Goal: Task Accomplishment & Management: Manage account settings

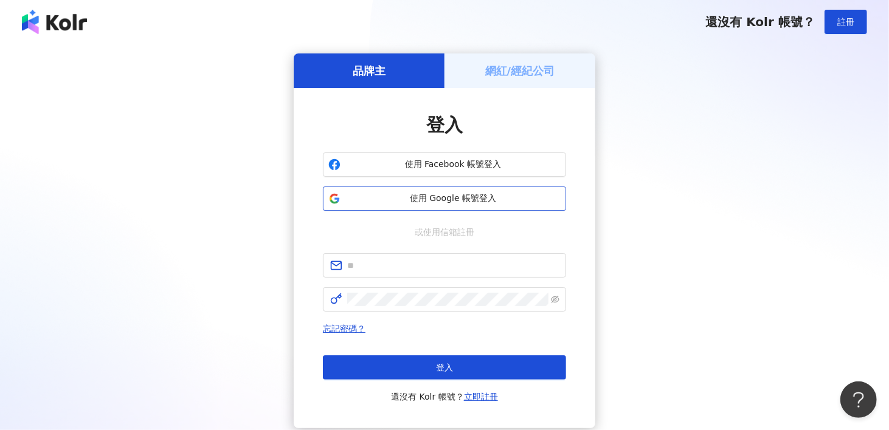
click at [433, 203] on span "使用 Google 帳號登入" at bounding box center [452, 199] width 215 height 12
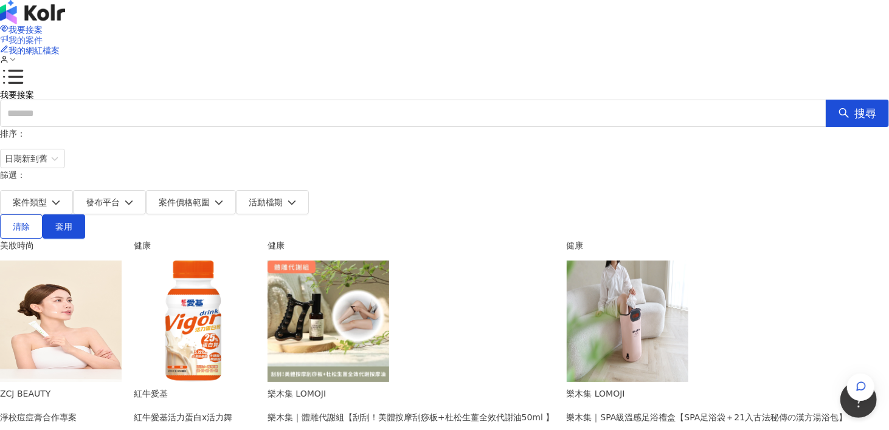
click at [43, 35] on span "我的案件" at bounding box center [26, 40] width 34 height 10
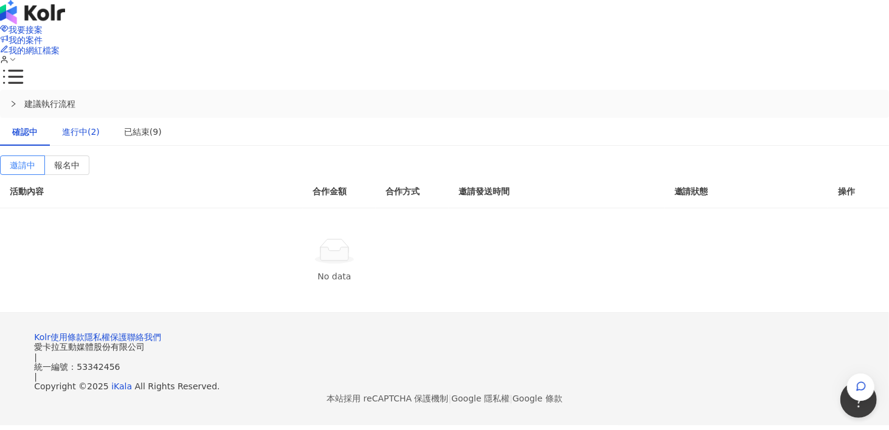
click at [100, 125] on div "進行中(2)" at bounding box center [81, 131] width 38 height 13
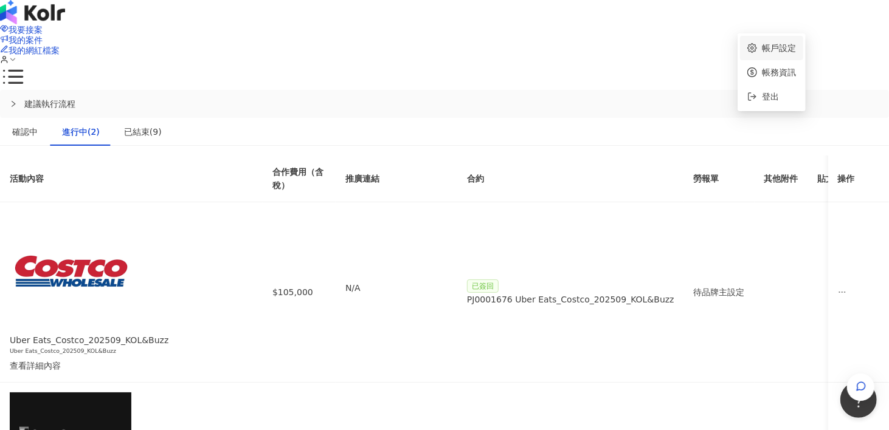
click at [762, 48] on link "帳戶設定" at bounding box center [779, 48] width 34 height 10
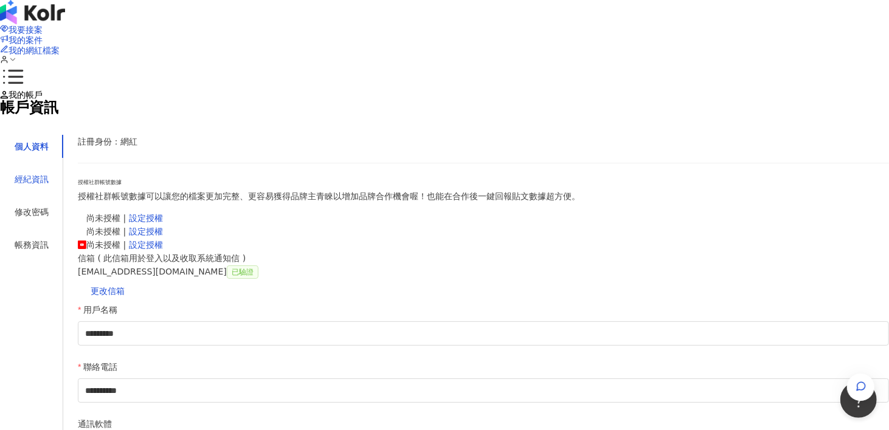
click at [49, 186] on div "經紀資訊" at bounding box center [32, 179] width 34 height 13
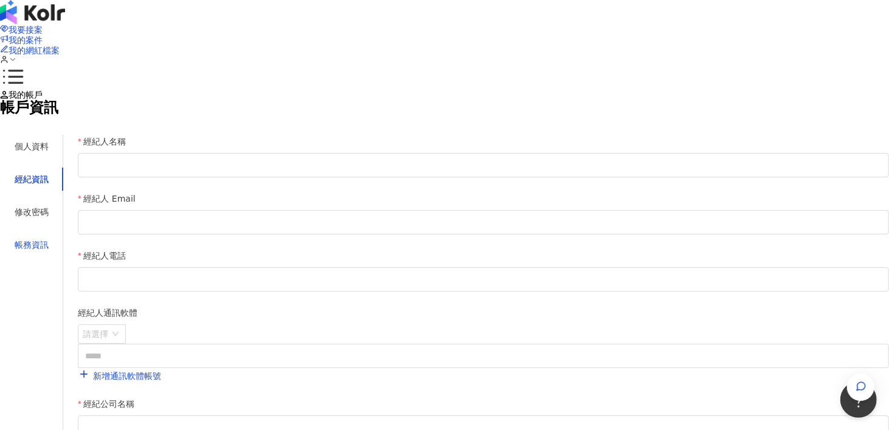
click at [49, 252] on div "帳務資訊" at bounding box center [32, 244] width 34 height 13
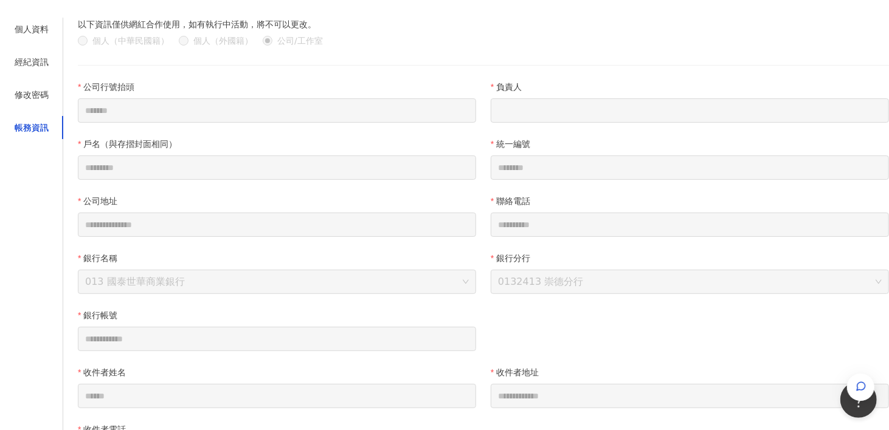
scroll to position [122, 0]
